Goal: Task Accomplishment & Management: Complete application form

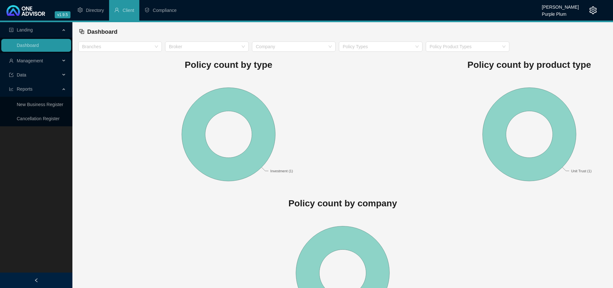
click at [18, 59] on span "Management" at bounding box center [30, 60] width 26 height 5
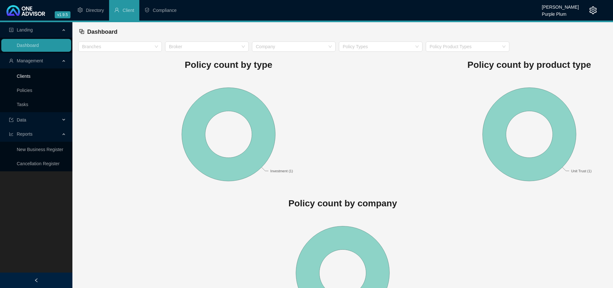
click at [23, 75] on link "Clients" at bounding box center [24, 76] width 14 height 5
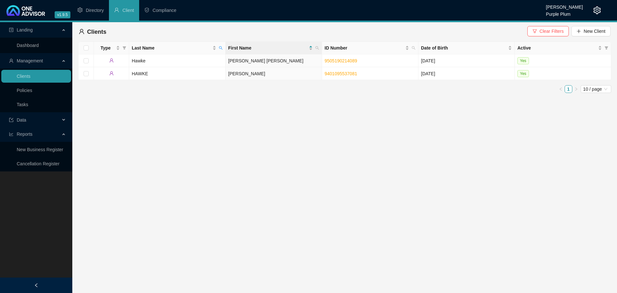
click at [617, 29] on div "Clients Clear Filters New Client Type Last Name First Name ID Number Date of Bi…" at bounding box center [344, 60] width 545 height 76
click at [601, 29] on span "New Client" at bounding box center [595, 31] width 22 height 7
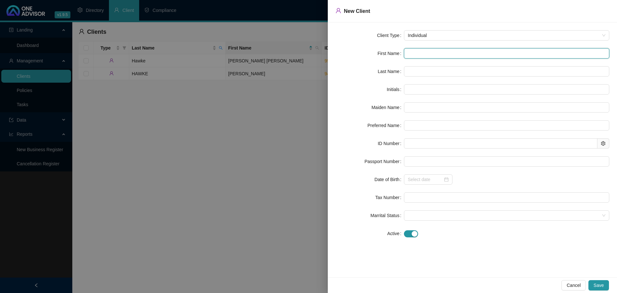
click at [413, 53] on input "text" at bounding box center [506, 53] width 205 height 10
type input "m"
type input "M"
type input "m"
type input "N"
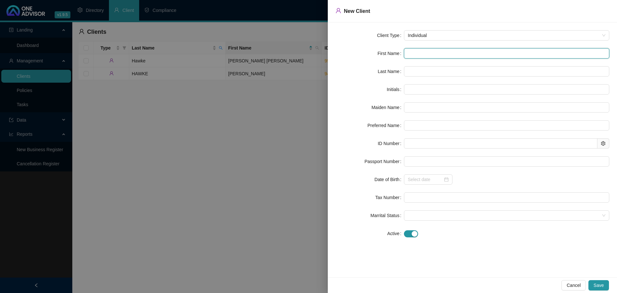
type input "N"
type input "NO"
type input "NOM"
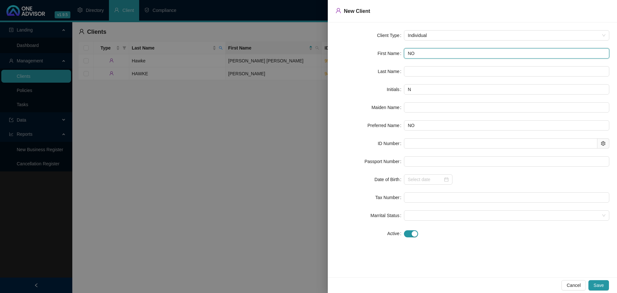
type input "NOM"
type input "NOMA"
type input "NOMAN"
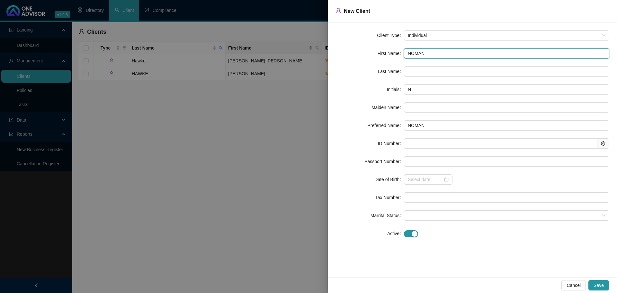
type input "NOMANT"
type input "NOMANTL"
type input "NOMANTLA"
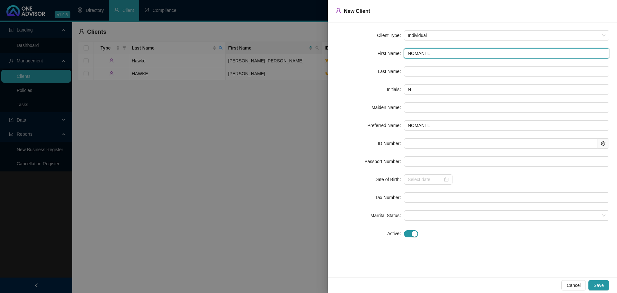
type input "NOMANTLA"
type input "NOMANTLAN"
type input "NOMANTLANE"
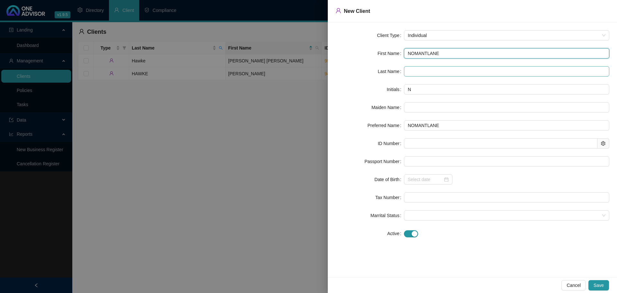
type input "NOMANTLANE"
click at [420, 76] on input "text" at bounding box center [506, 71] width 205 height 10
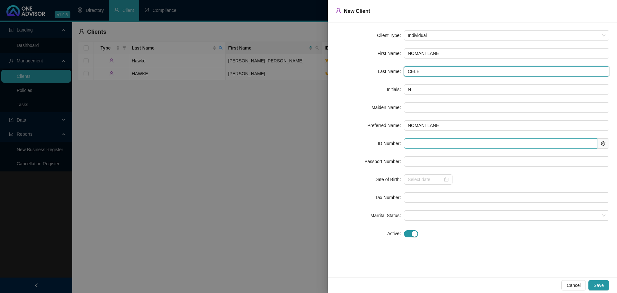
type input "CELE"
click at [416, 147] on input "text" at bounding box center [501, 143] width 194 height 10
type input "610115"
type input "[DATE]"
type input "[CREDIT_CARD_NUMBER]"
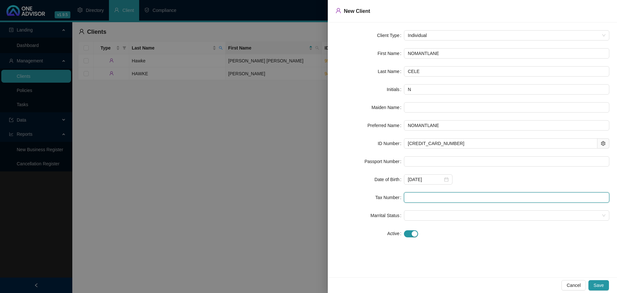
click at [426, 199] on input "text" at bounding box center [506, 197] width 205 height 10
type input "2876118148"
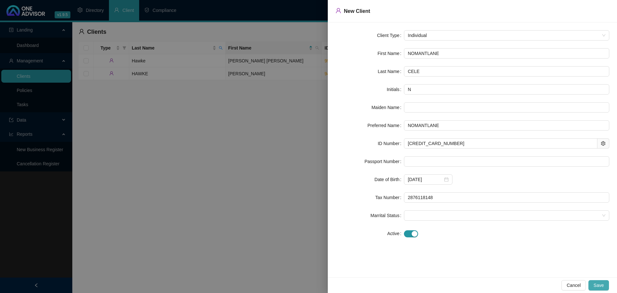
click at [604, 282] on button "Save" at bounding box center [599, 285] width 21 height 10
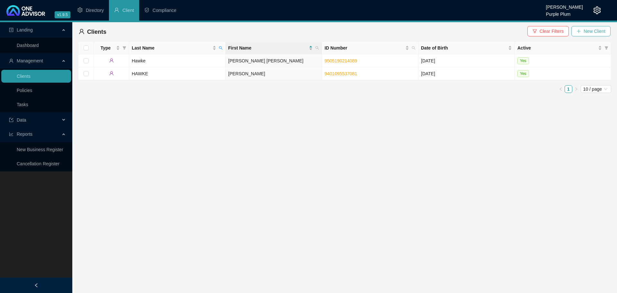
click at [587, 27] on button "New Client" at bounding box center [591, 31] width 39 height 10
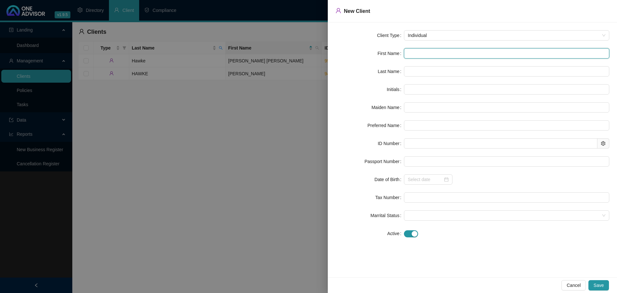
click at [440, 56] on input "text" at bounding box center [506, 53] width 205 height 10
type input "S"
type input "SA"
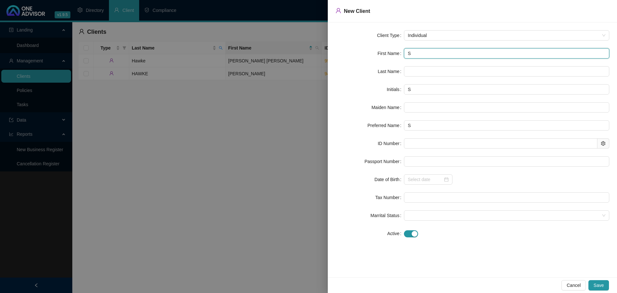
type input "SA"
type input "SAN"
type input "SAND"
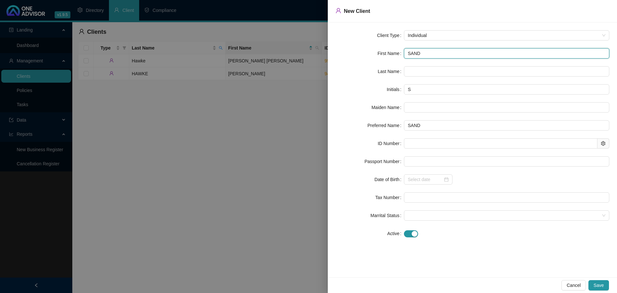
type input "[PERSON_NAME]"
type input "SANDIL"
type input "SANDILE"
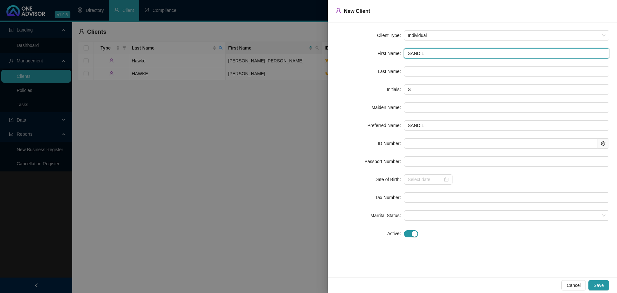
type input "SANDILE"
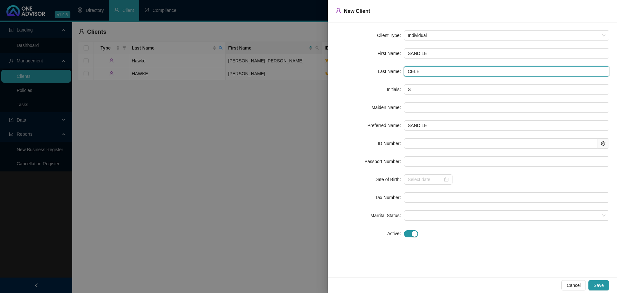
drag, startPoint x: 426, startPoint y: 75, endPoint x: 425, endPoint y: 102, distance: 27.0
click at [426, 75] on input "CELE" at bounding box center [506, 71] width 205 height 10
type input "CELE"
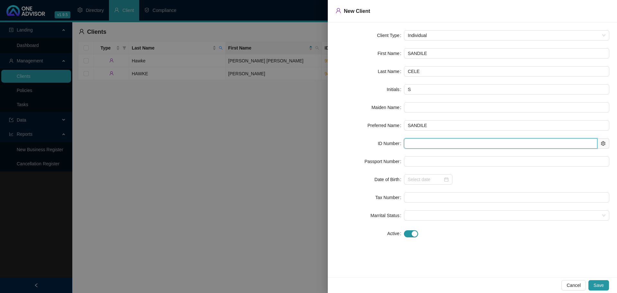
click at [421, 139] on input "text" at bounding box center [501, 143] width 194 height 10
type input "510701"
type input "[DATE]"
type input "5107015847088"
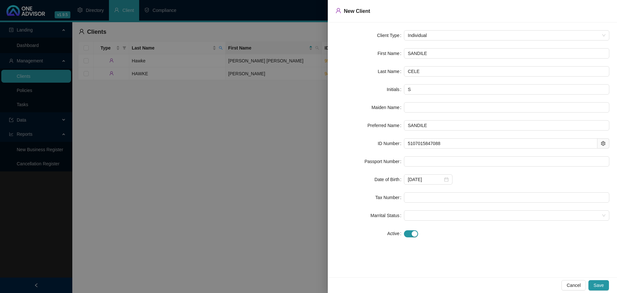
click at [495, 167] on form "Client Type Individual First Name SANDILE Last Name CELE Initials S Maiden Name…" at bounding box center [473, 134] width 274 height 208
drag, startPoint x: 422, startPoint y: 195, endPoint x: 588, endPoint y: 227, distance: 169.1
click at [422, 196] on input "0626007124" at bounding box center [506, 197] width 205 height 10
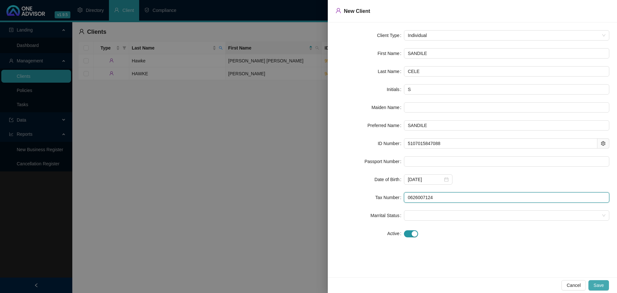
type input "0626007124"
drag, startPoint x: 595, startPoint y: 286, endPoint x: 550, endPoint y: 265, distance: 49.8
click at [595, 285] on span "Save" at bounding box center [599, 285] width 10 height 7
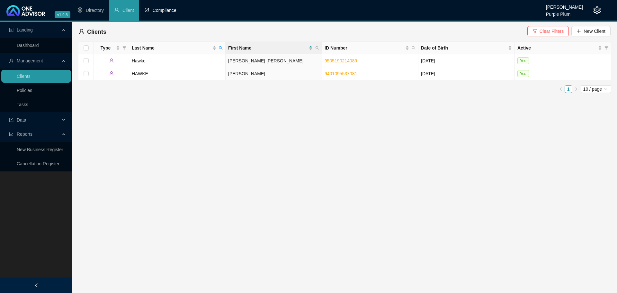
click at [168, 13] on span "Compliance" at bounding box center [165, 10] width 24 height 5
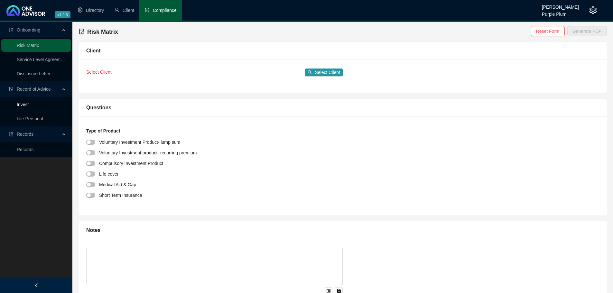
click at [27, 102] on link "Invest" at bounding box center [23, 104] width 12 height 5
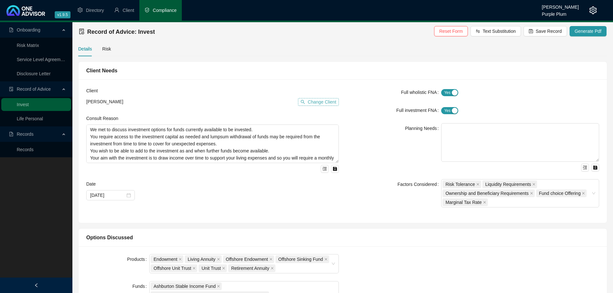
click at [317, 105] on span "Change Client" at bounding box center [321, 101] width 29 height 7
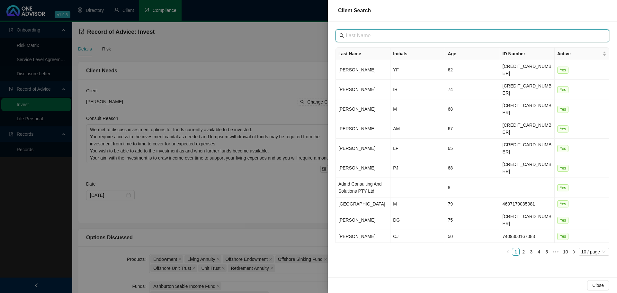
click at [357, 37] on input "text" at bounding box center [473, 36] width 255 height 8
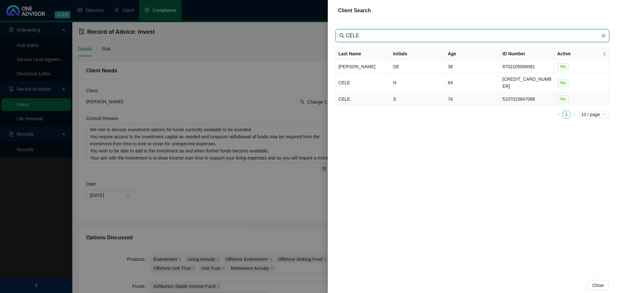
type input "CELE"
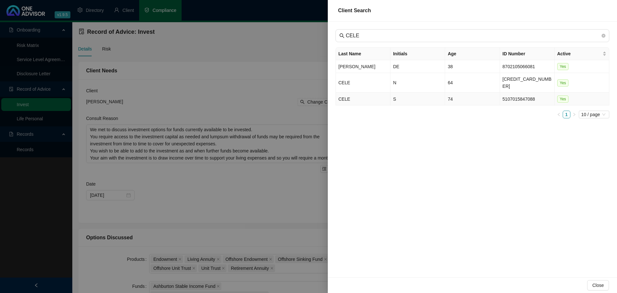
click at [359, 93] on td "CELE" at bounding box center [363, 99] width 55 height 13
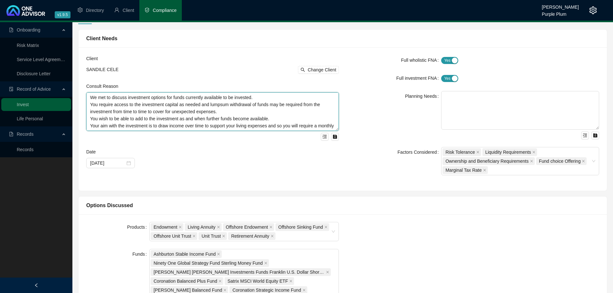
drag, startPoint x: 256, startPoint y: 125, endPoint x: 60, endPoint y: 80, distance: 201.5
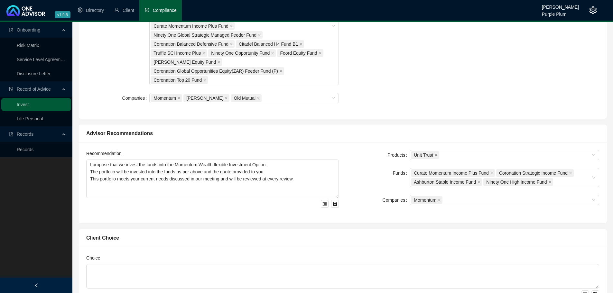
scroll to position [322, 0]
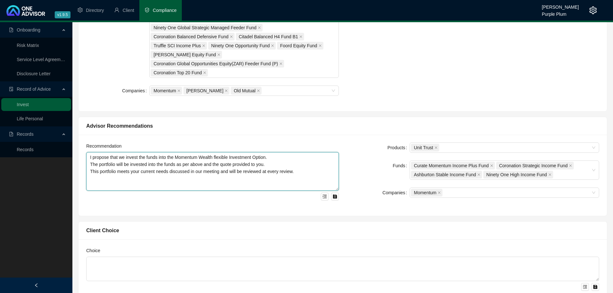
drag, startPoint x: 109, startPoint y: 189, endPoint x: 77, endPoint y: 154, distance: 47.3
click at [77, 154] on div "Advisor Recommendations Recommendation I propose that we invest the funds into …" at bounding box center [342, 164] width 534 height 104
drag, startPoint x: 304, startPoint y: 170, endPoint x: 71, endPoint y: 145, distance: 234.1
click at [71, 145] on div "Onboarding Risk Matrix Service Level Agreement Disclosure Letter Record of Advi…" at bounding box center [306, 123] width 613 height 844
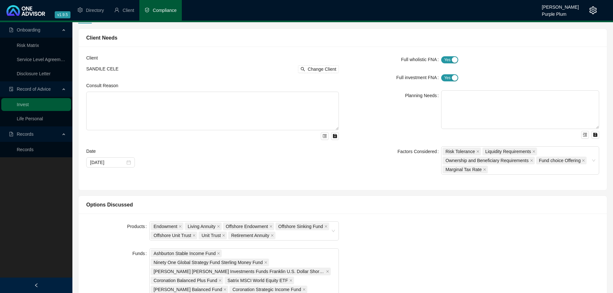
scroll to position [32, 0]
click at [128, 163] on icon "close-circle" at bounding box center [128, 163] width 5 height 5
click at [126, 165] on div at bounding box center [110, 162] width 41 height 7
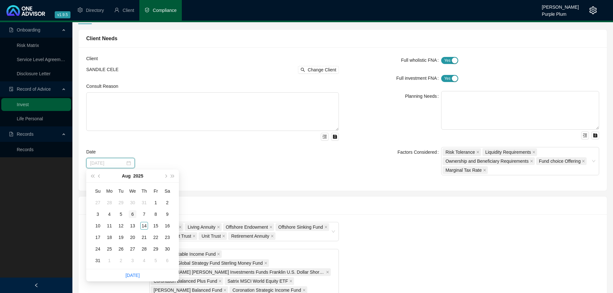
type input "[DATE]"
click at [132, 213] on div "6" at bounding box center [133, 214] width 8 height 8
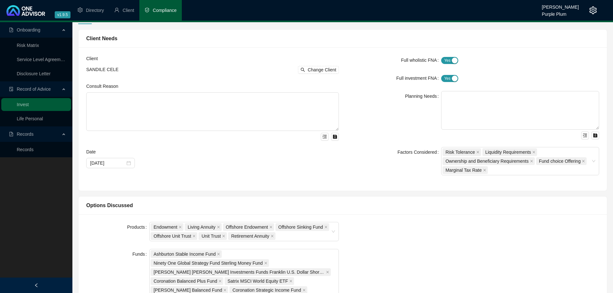
click at [174, 202] on div "Options Discussed" at bounding box center [342, 205] width 513 height 8
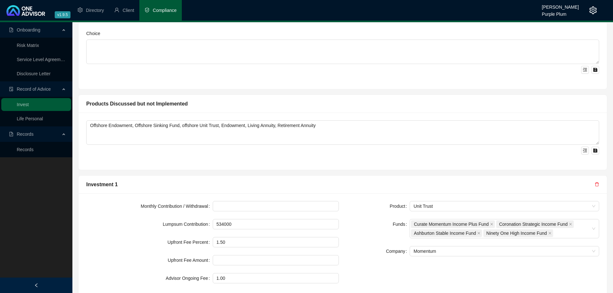
scroll to position [573, 0]
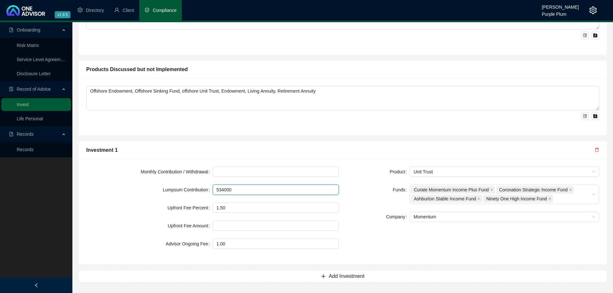
drag, startPoint x: 257, startPoint y: 191, endPoint x: 173, endPoint y: 193, distance: 83.9
click at [173, 193] on div "Lumpsum Contribution 534000" at bounding box center [212, 190] width 252 height 10
type input "100000"
click at [249, 207] on input "1.50" at bounding box center [276, 208] width 126 height 10
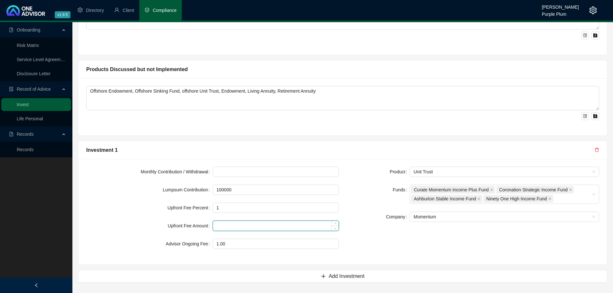
type input "1.00"
click at [334, 230] on div at bounding box center [276, 226] width 126 height 10
click at [402, 241] on div "Product Unit Trust Funds Curate Momentum Income Plus Fund Coronation Strategic …" at bounding box center [472, 212] width 260 height 90
click at [492, 190] on icon "close" at bounding box center [491, 189] width 3 height 3
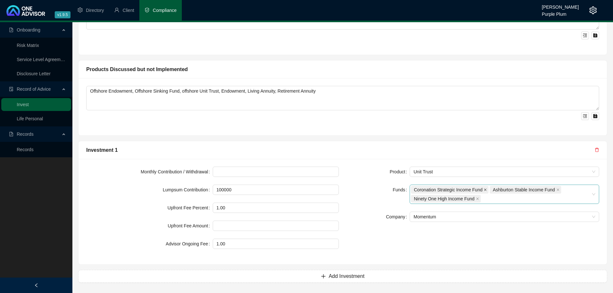
click at [485, 188] on icon "close" at bounding box center [484, 189] width 3 height 3
click at [480, 189] on span "Ashburton Stable Income Fund" at bounding box center [446, 190] width 71 height 8
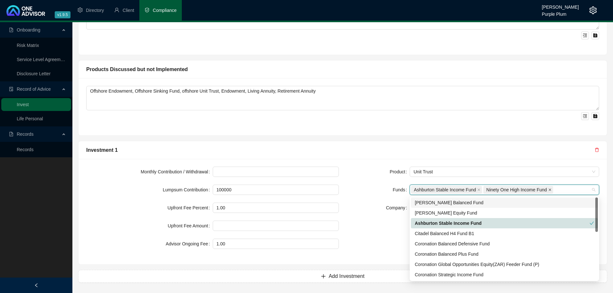
click at [549, 190] on icon "close" at bounding box center [549, 189] width 3 height 3
click at [509, 177] on form "Product Unit Trust Funds Ashburton Stable Income Fund Company Momentum" at bounding box center [472, 190] width 252 height 46
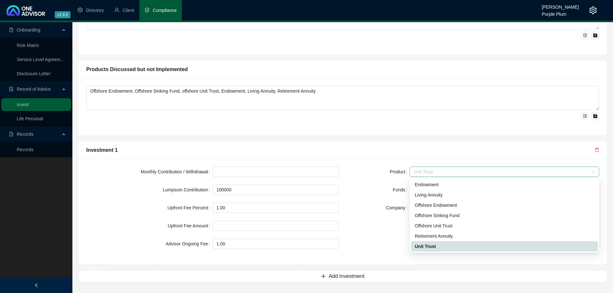
click at [449, 168] on span "Unit Trust" at bounding box center [504, 172] width 182 height 10
click at [445, 237] on div "Retirement Annuity" at bounding box center [503, 235] width 179 height 7
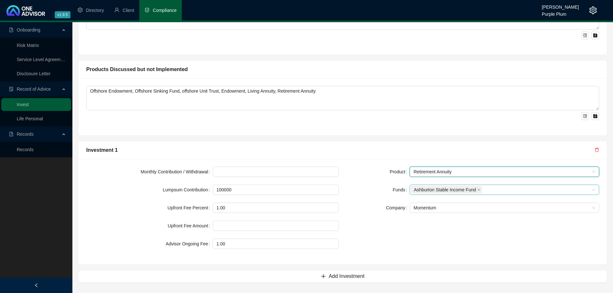
click at [393, 223] on div "Product Retirement Annuity Retirement Annuity Funds Ashburton Stable Income Fun…" at bounding box center [472, 212] width 260 height 90
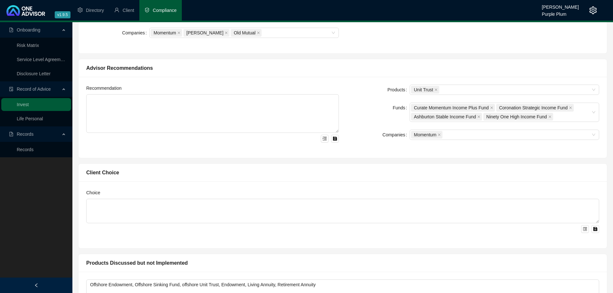
scroll to position [348, 0]
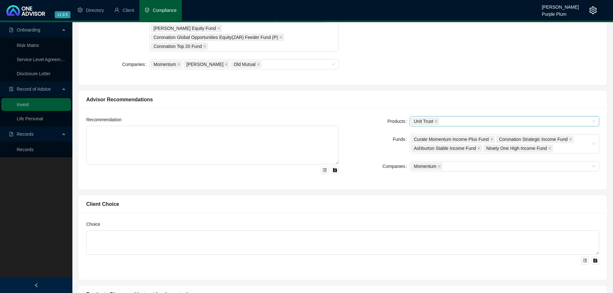
click at [431, 116] on div "Unit Trust" at bounding box center [503, 121] width 189 height 10
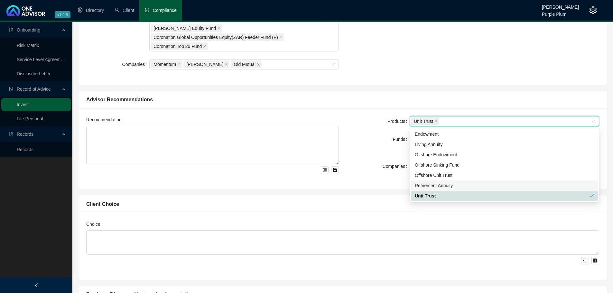
click at [431, 184] on div "Retirement Annuity" at bounding box center [503, 185] width 179 height 7
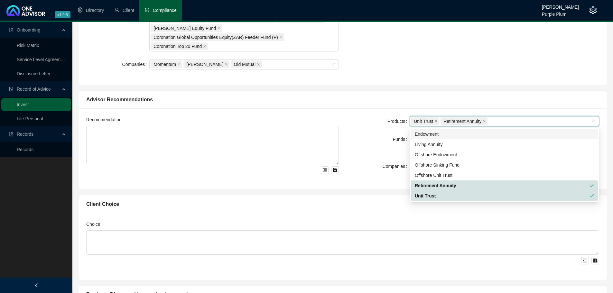
click at [436, 119] on span at bounding box center [435, 121] width 3 height 7
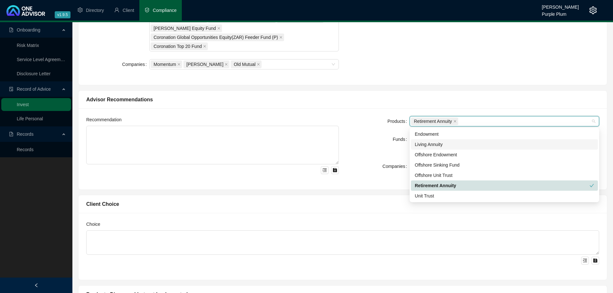
click at [376, 170] on div "Companies" at bounding box center [377, 166] width 63 height 10
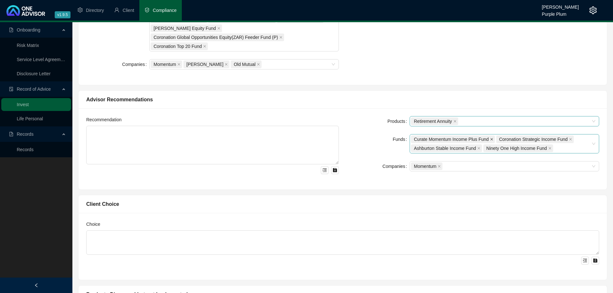
click at [490, 140] on icon "close" at bounding box center [491, 139] width 3 height 3
click at [485, 139] on icon "close" at bounding box center [485, 139] width 3 height 3
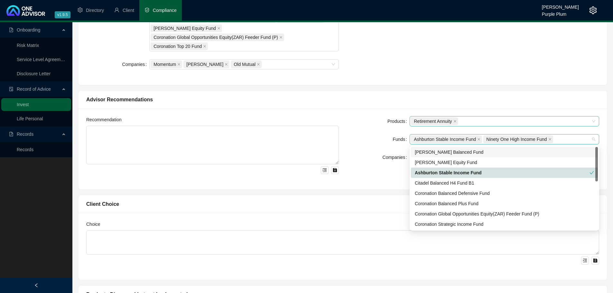
click at [551, 140] on span "Ninety One High Income Fund" at bounding box center [517, 139] width 69 height 8
click at [548, 140] on icon "close" at bounding box center [549, 139] width 3 height 3
click at [512, 113] on div "Recommendation Products Retirement Annuity Funds Ashburton Stable Income Fund C…" at bounding box center [342, 148] width 528 height 81
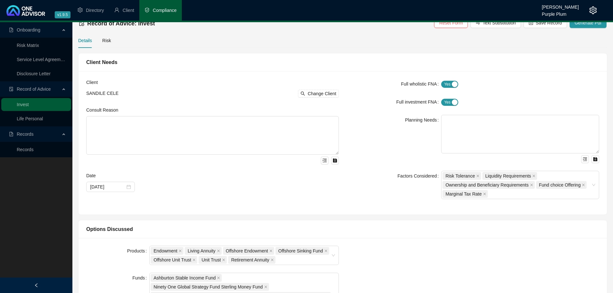
scroll to position [0, 0]
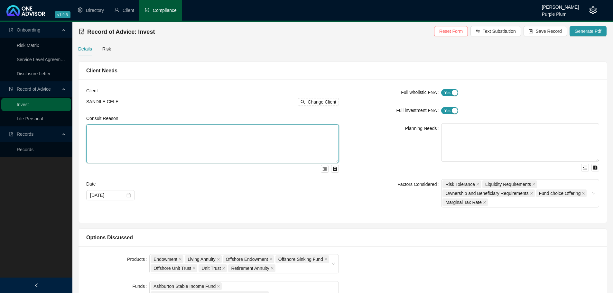
click at [93, 127] on textarea at bounding box center [212, 143] width 252 height 39
paste textarea "We met to discuss and review your current financial position and discuss invest…"
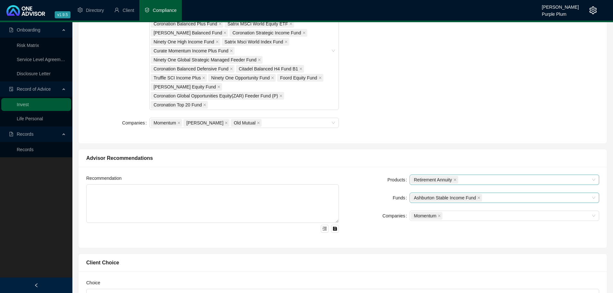
scroll to position [418, 0]
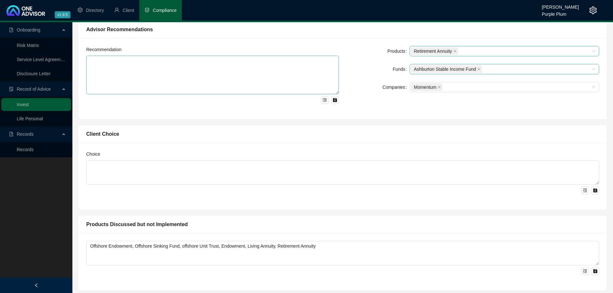
type textarea "We met to discuss and review your current financial position and discuss invest…"
click at [99, 63] on textarea at bounding box center [212, 75] width 252 height 39
paste textarea "I propose that we invest the funds into a Momentum Wealth Retirement Annuity Op…"
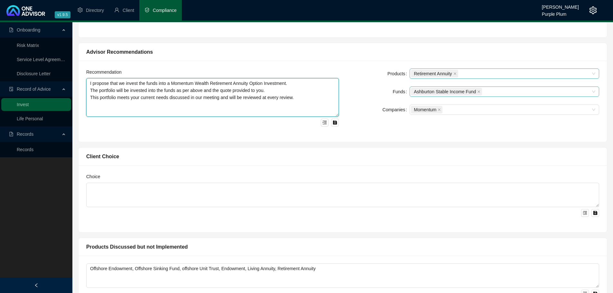
scroll to position [386, 0]
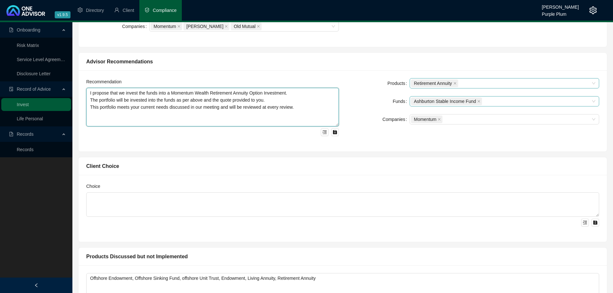
type textarea "I propose that we invest the funds into a Momentum Wealth Retirement Annuity Op…"
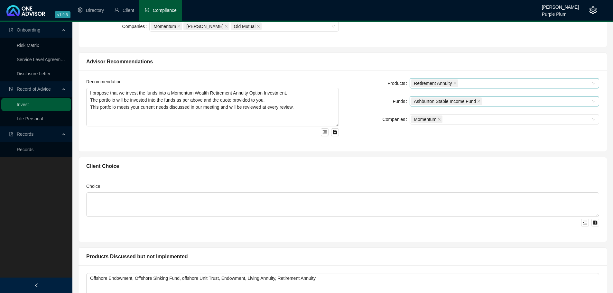
click at [98, 130] on div at bounding box center [212, 131] width 252 height 10
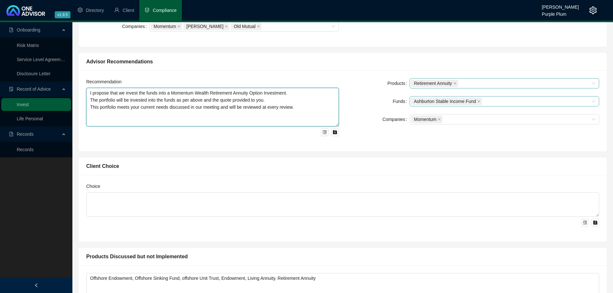
drag, startPoint x: 329, startPoint y: 125, endPoint x: 328, endPoint y: 116, distance: 9.1
click at [328, 116] on textarea "I propose that we invest the funds into a Momentum Wealth Retirement Annuity Op…" at bounding box center [212, 107] width 252 height 39
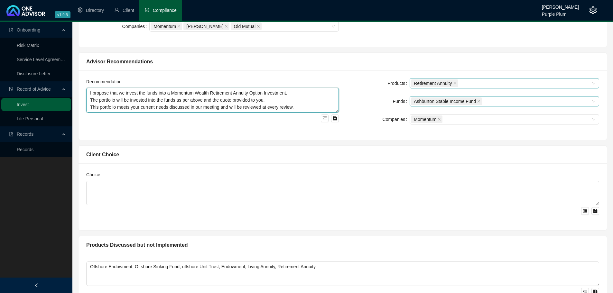
drag, startPoint x: 338, startPoint y: 125, endPoint x: 338, endPoint y: 111, distance: 13.8
click at [338, 111] on textarea "I propose that we invest the funds into a Momentum Wealth Retirement Annuity Op…" at bounding box center [212, 100] width 252 height 25
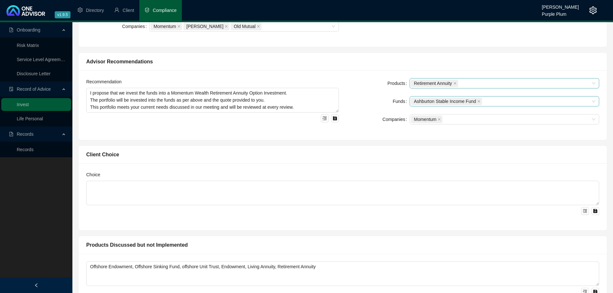
click at [251, 147] on div "Client Choice" at bounding box center [342, 155] width 528 height 18
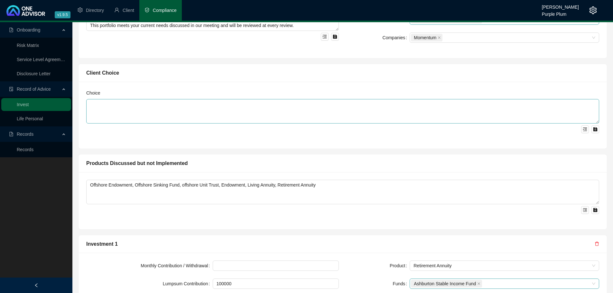
scroll to position [482, 0]
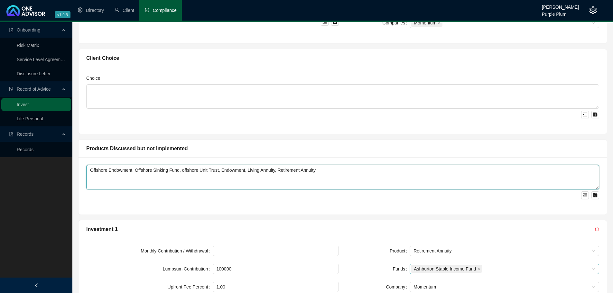
click at [314, 170] on textarea "Offshore Endowment, Offshore Sinking Fund, offshore Unit Trust, Endowment, Livi…" at bounding box center [342, 177] width 513 height 24
type textarea "Offshore Endowment, Offshore Sinking Fund, offshore Unit Trust, Endowment, Livi…"
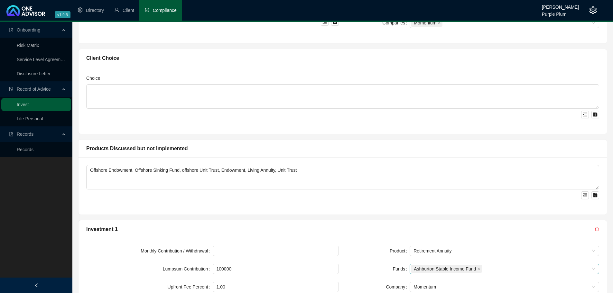
click at [314, 150] on div "Products Discussed but not Implemented" at bounding box center [342, 148] width 513 height 8
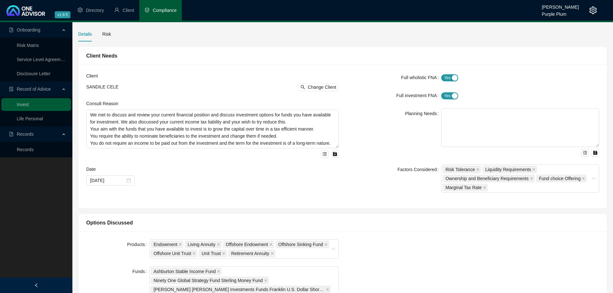
scroll to position [0, 0]
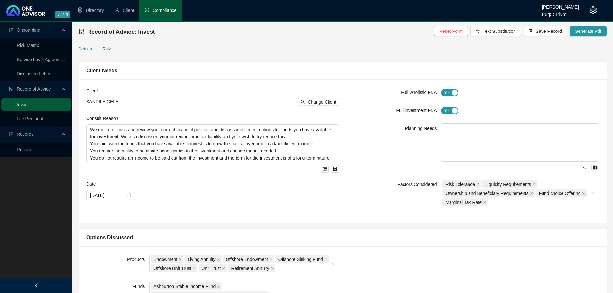
click at [106, 49] on div "Risk" at bounding box center [106, 48] width 9 height 7
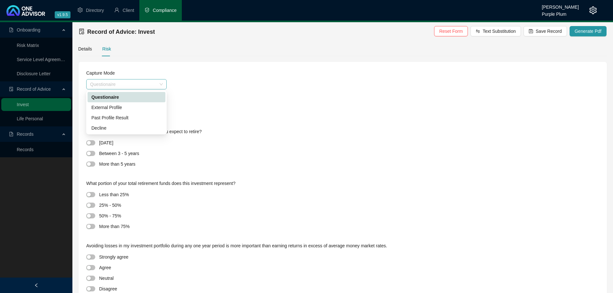
click at [105, 82] on span "Questionaire" at bounding box center [126, 84] width 73 height 10
click at [192, 98] on div "Questionaire" at bounding box center [342, 102] width 513 height 10
click at [114, 109] on span "Retirement" at bounding box center [126, 112] width 73 height 10
click at [88, 151] on span "button" at bounding box center [90, 153] width 9 height 5
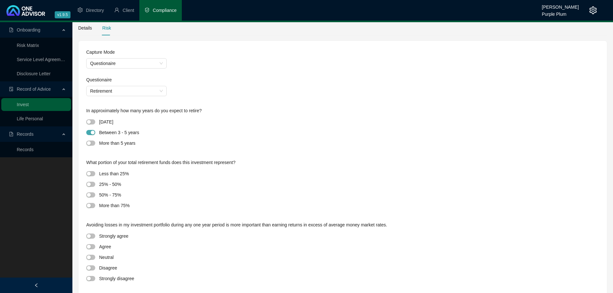
scroll to position [32, 0]
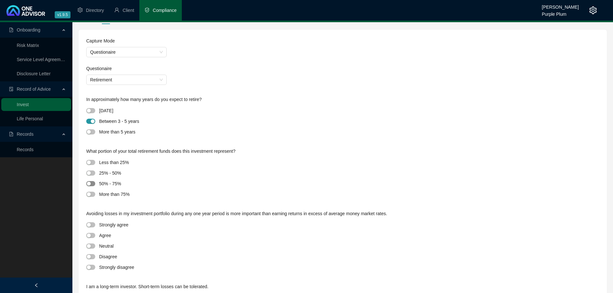
click at [90, 183] on div "button" at bounding box center [89, 184] width 4 height 4
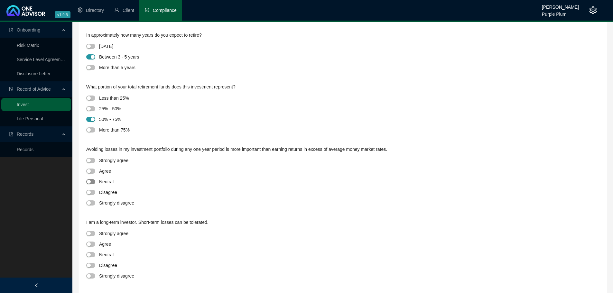
click at [90, 181] on div "button" at bounding box center [89, 182] width 4 height 4
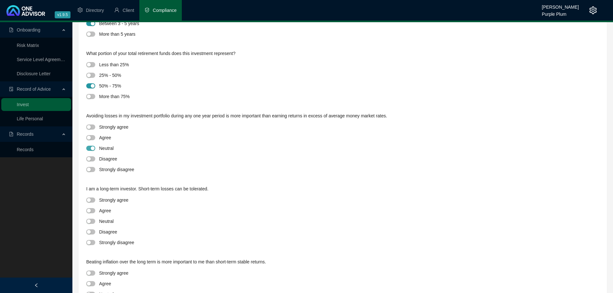
scroll to position [193, 0]
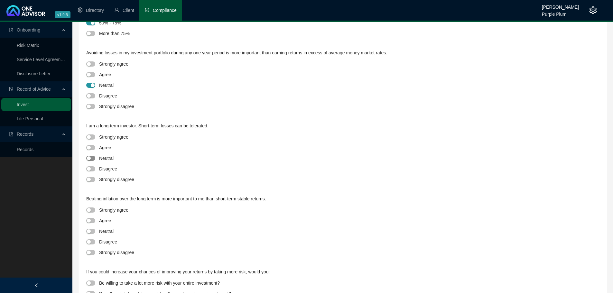
click at [89, 156] on span "button" at bounding box center [90, 158] width 9 height 5
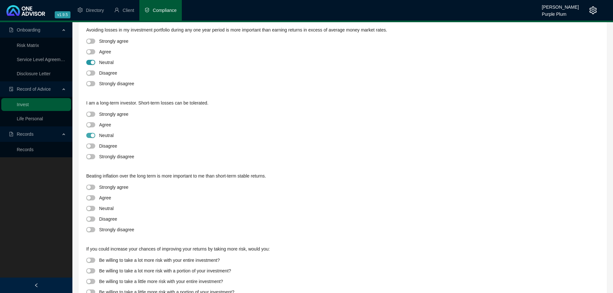
scroll to position [246, 0]
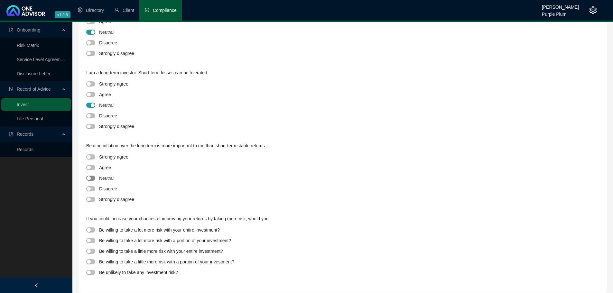
click at [91, 178] on span "button" at bounding box center [90, 178] width 9 height 5
click at [88, 251] on div "button" at bounding box center [89, 251] width 4 height 4
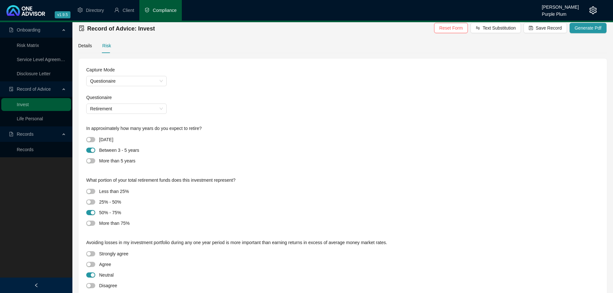
scroll to position [0, 0]
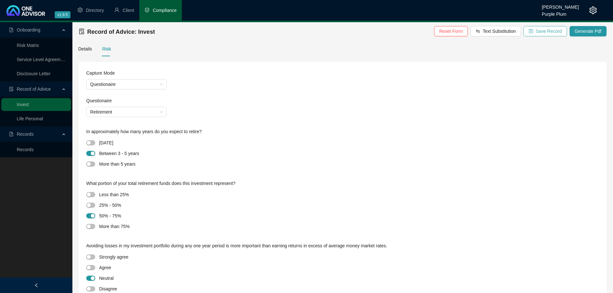
click at [545, 33] on span "Save Record" at bounding box center [548, 31] width 26 height 7
click at [578, 29] on span "Generate Pdf" at bounding box center [587, 31] width 27 height 7
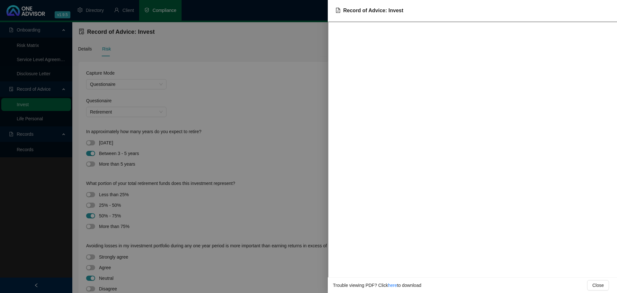
click at [290, 57] on div at bounding box center [308, 146] width 617 height 293
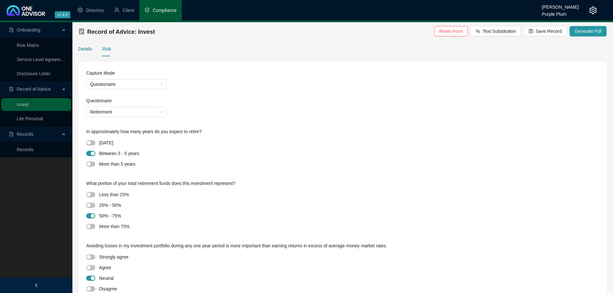
click at [84, 48] on div "Details" at bounding box center [85, 48] width 14 height 7
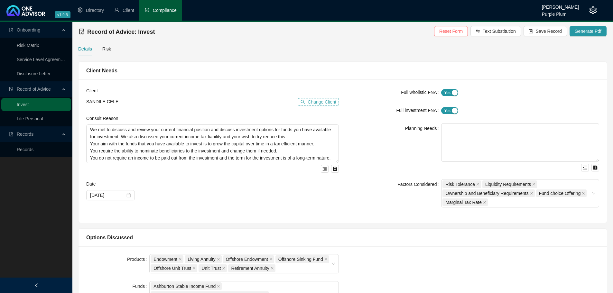
click at [313, 100] on span "Change Client" at bounding box center [321, 101] width 29 height 7
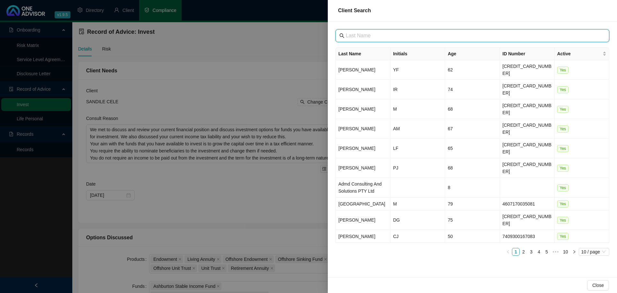
click at [358, 39] on input "text" at bounding box center [473, 36] width 255 height 8
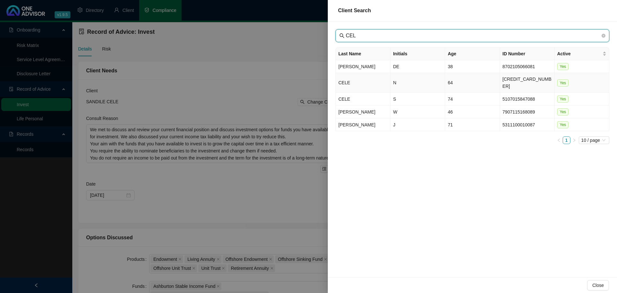
type input "CEL"
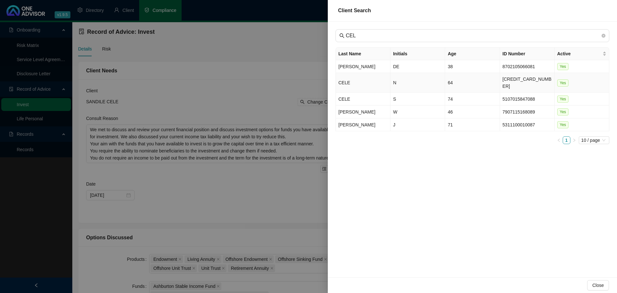
click at [352, 81] on td "CELE" at bounding box center [363, 83] width 55 height 20
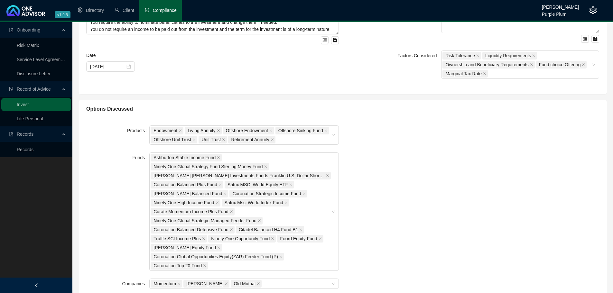
scroll to position [354, 0]
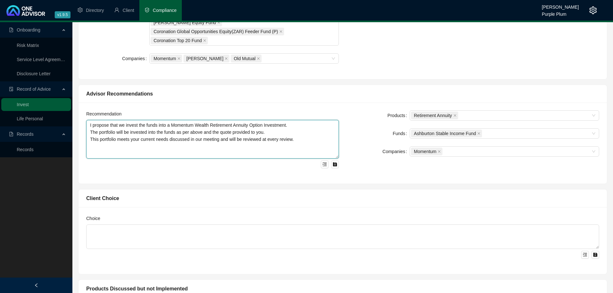
drag, startPoint x: 330, startPoint y: 157, endPoint x: 330, endPoint y: 141, distance: 16.4
click at [330, 141] on textarea "I propose that we invest the funds into a Momentum Wealth Retirement Annuity Op…" at bounding box center [212, 139] width 252 height 39
click at [338, 157] on textarea "I propose that we invest the funds into a Momentum Wealth Retirement Annuity Op…" at bounding box center [212, 139] width 252 height 39
drag, startPoint x: 331, startPoint y: 158, endPoint x: 330, endPoint y: 146, distance: 11.3
click at [330, 146] on textarea "I propose that we invest the funds into a Momentum Wealth Retirement Annuity Op…" at bounding box center [212, 139] width 252 height 39
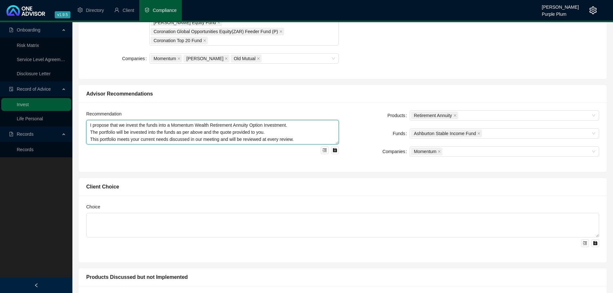
drag, startPoint x: 337, startPoint y: 158, endPoint x: 337, endPoint y: 143, distance: 14.1
click at [337, 143] on textarea "I propose that we invest the funds into a Momentum Wealth Retirement Annuity Op…" at bounding box center [212, 132] width 252 height 24
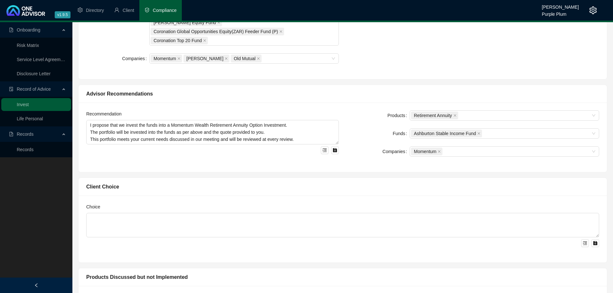
click at [292, 166] on div "Recommendation I propose that we invest the funds into a Momentum Wealth Retire…" at bounding box center [342, 137] width 528 height 69
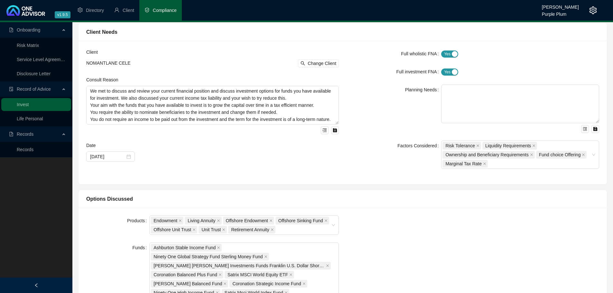
scroll to position [0, 0]
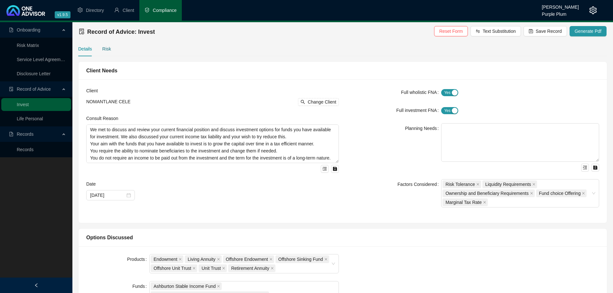
click at [105, 49] on div "Risk" at bounding box center [106, 48] width 9 height 7
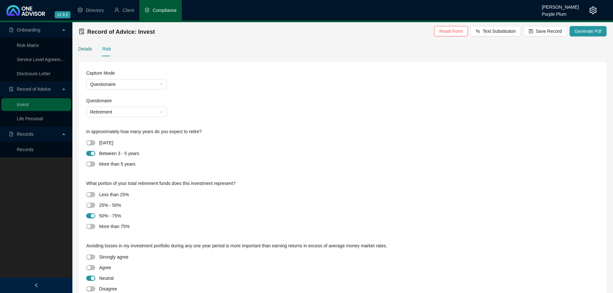
click at [83, 50] on div "Details" at bounding box center [85, 48] width 14 height 7
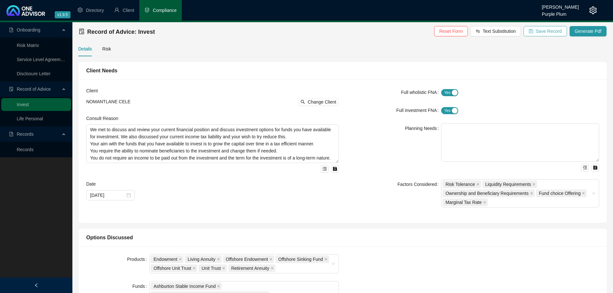
click at [556, 28] on span "Save Record" at bounding box center [548, 31] width 26 height 7
click at [589, 28] on span "Generate Pdf" at bounding box center [587, 31] width 27 height 7
